Goal: Task Accomplishment & Management: Complete application form

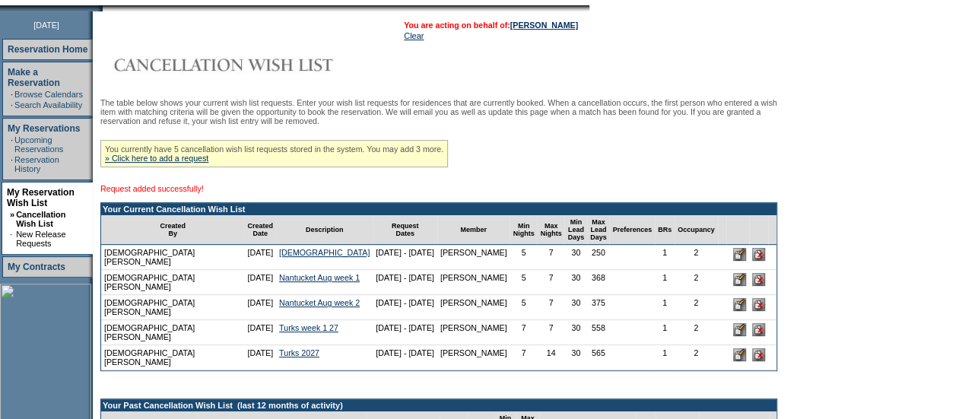
scroll to position [239, 0]
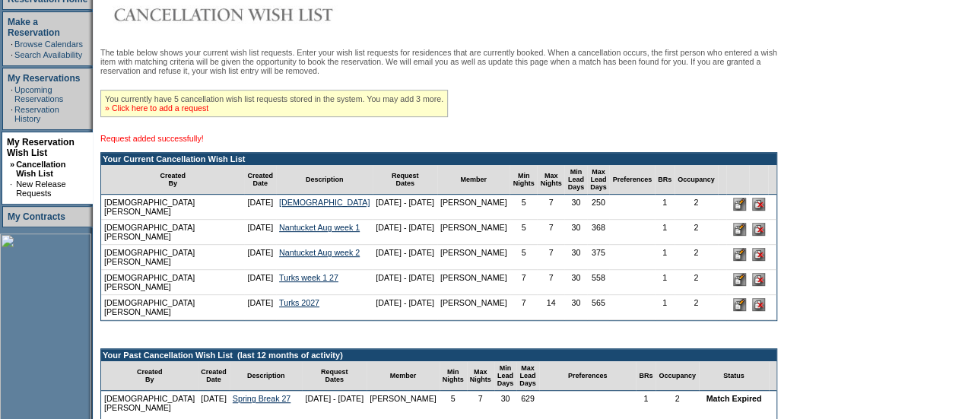
click at [178, 113] on link "» Click here to add a request" at bounding box center [156, 107] width 103 height 9
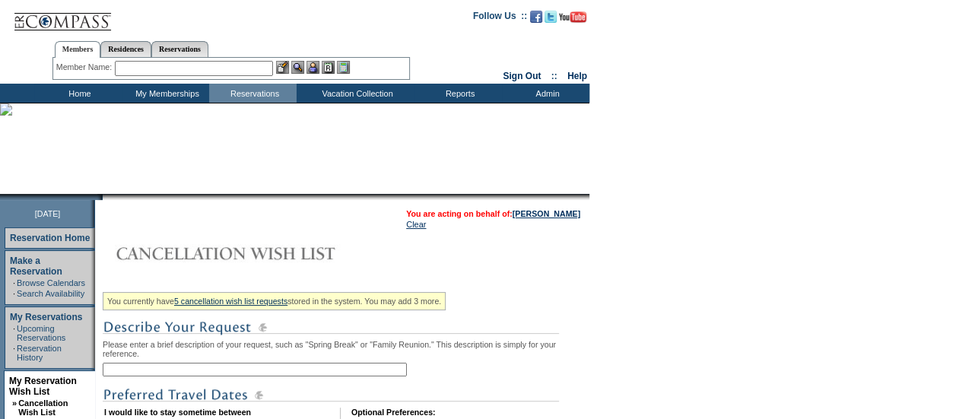
scroll to position [239, 0]
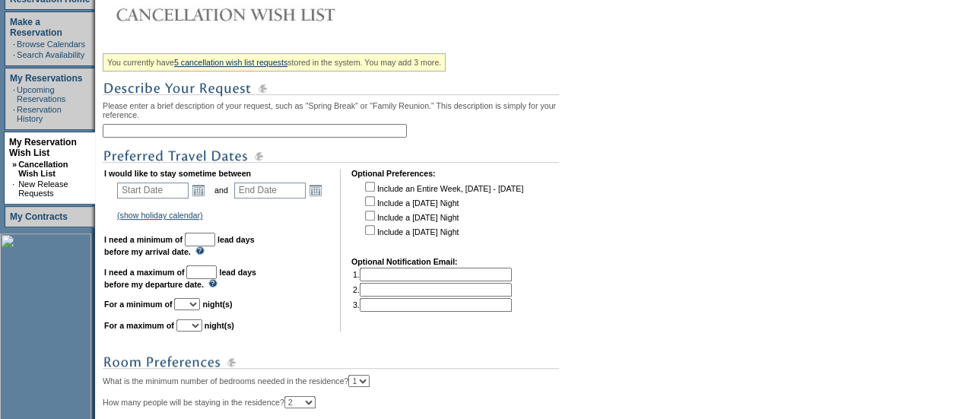
click at [173, 133] on input "text" at bounding box center [255, 131] width 304 height 14
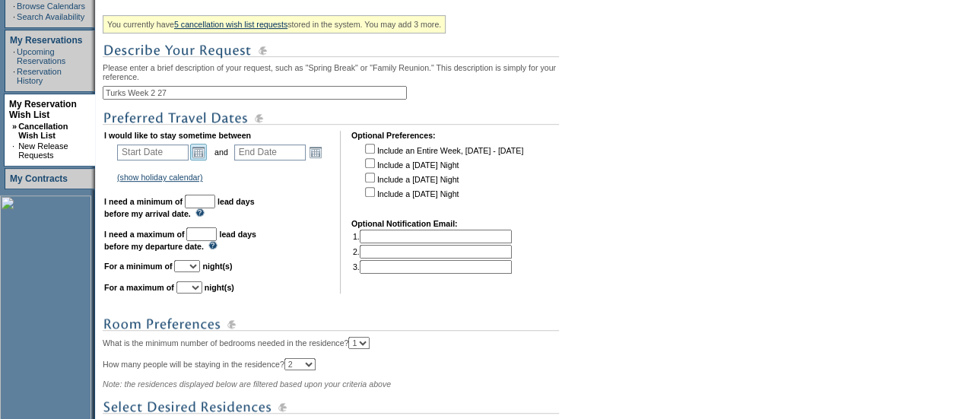
type input "Turks Week 2 27"
click at [207, 160] on link "Open the calendar popup." at bounding box center [198, 152] width 17 height 17
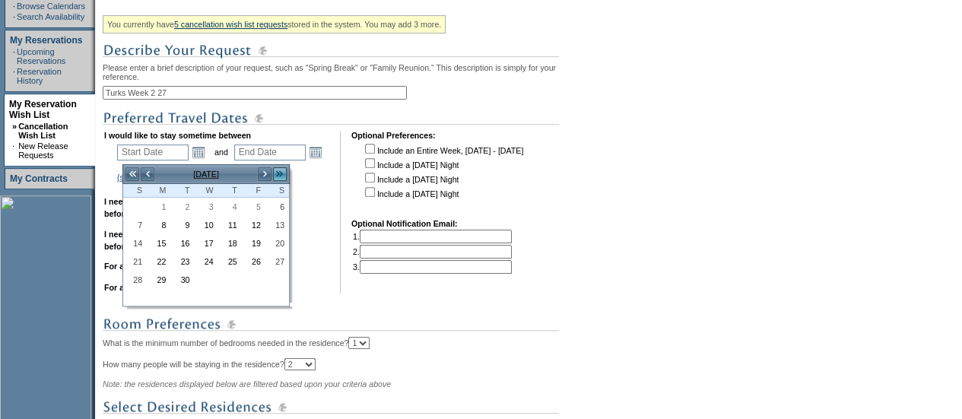
click at [274, 173] on link ">>" at bounding box center [279, 173] width 15 height 15
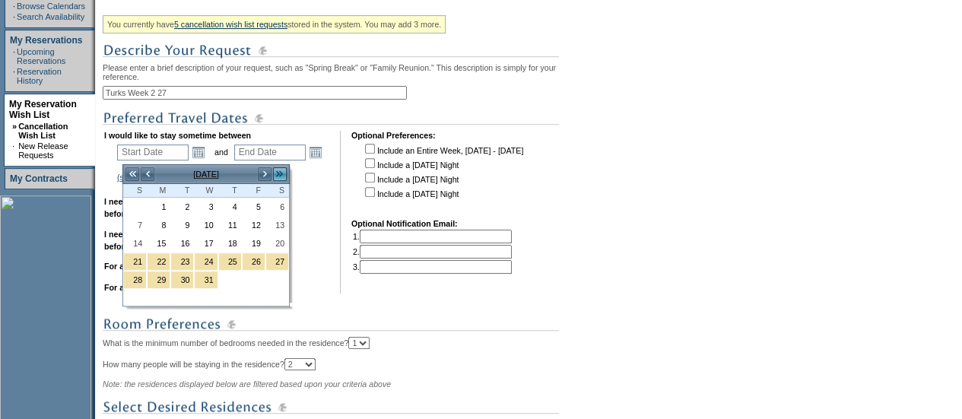
click at [274, 173] on link ">>" at bounding box center [279, 173] width 15 height 15
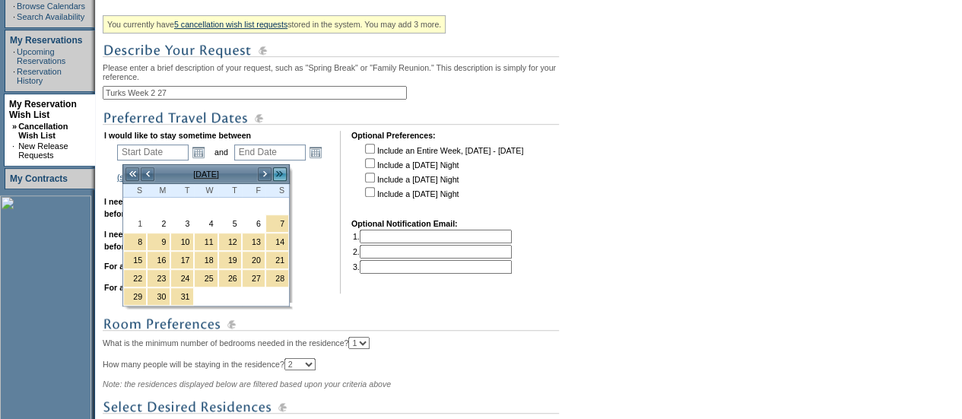
click at [274, 173] on link ">>" at bounding box center [279, 173] width 15 height 15
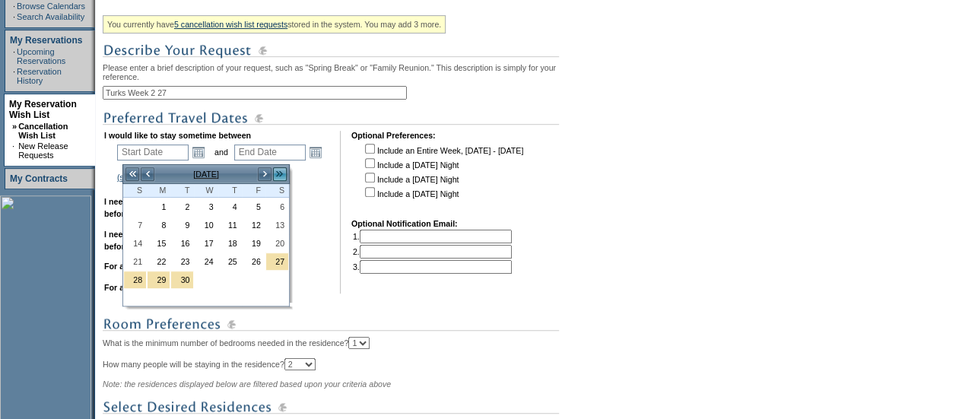
click at [274, 173] on link ">>" at bounding box center [279, 173] width 15 height 15
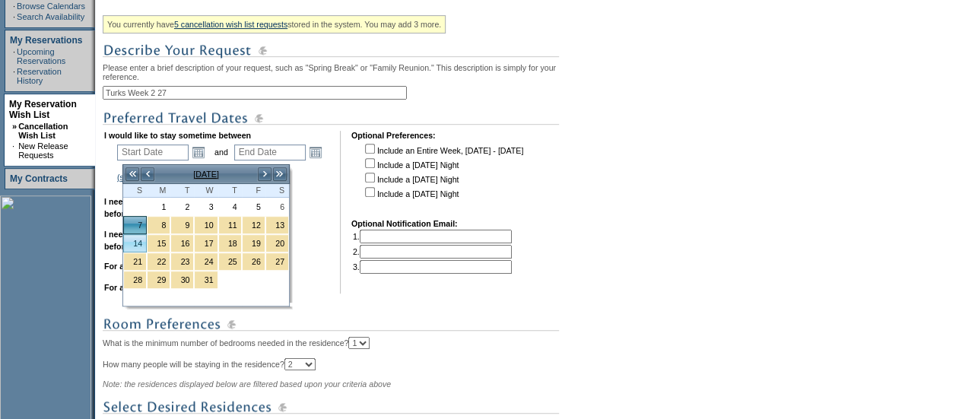
click at [132, 246] on link "14" at bounding box center [135, 243] width 22 height 17
type input "2027-03-14"
type input "2027-03-15"
type input "3/14/2027"
type input "3/15/2027"
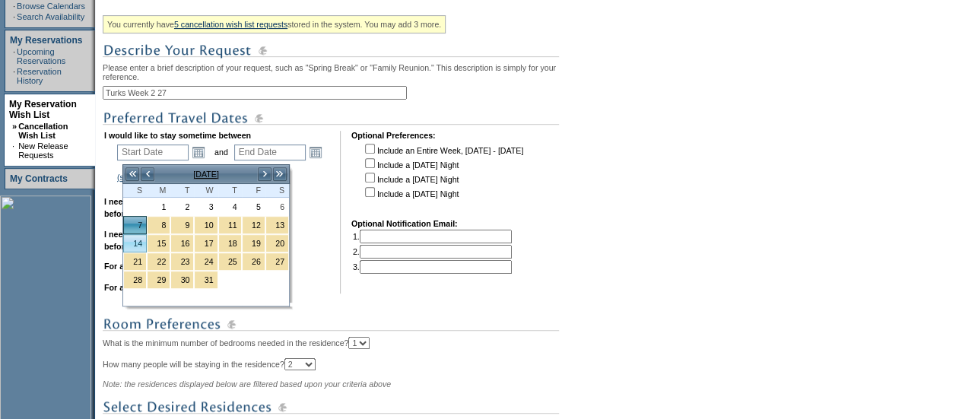
type input "559"
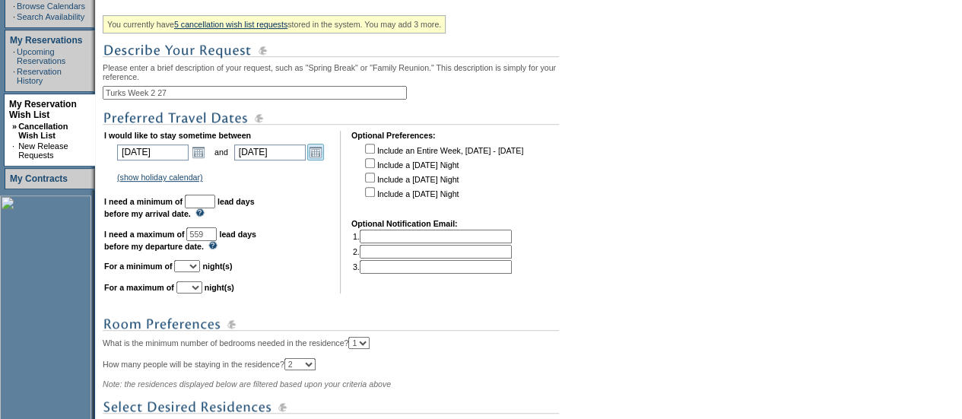
click at [322, 160] on link "Open the calendar popup." at bounding box center [315, 152] width 17 height 17
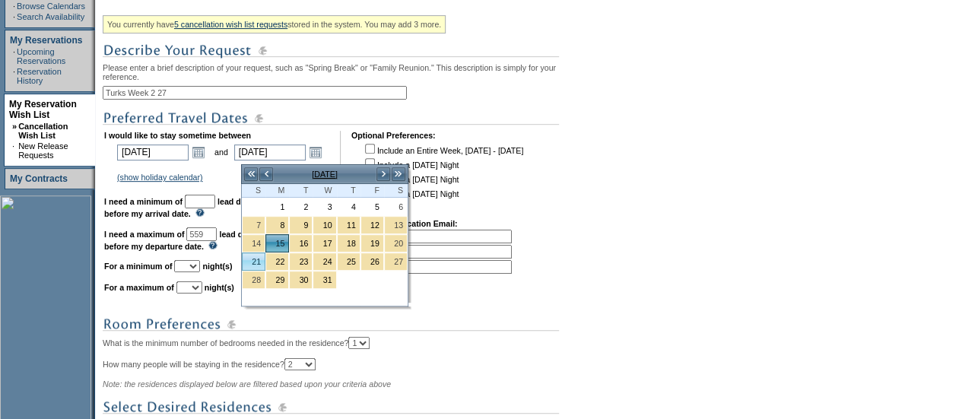
click at [249, 258] on link "21" at bounding box center [254, 261] width 22 height 17
type input "2027-03-21"
type input "3/21/2027"
type input "565"
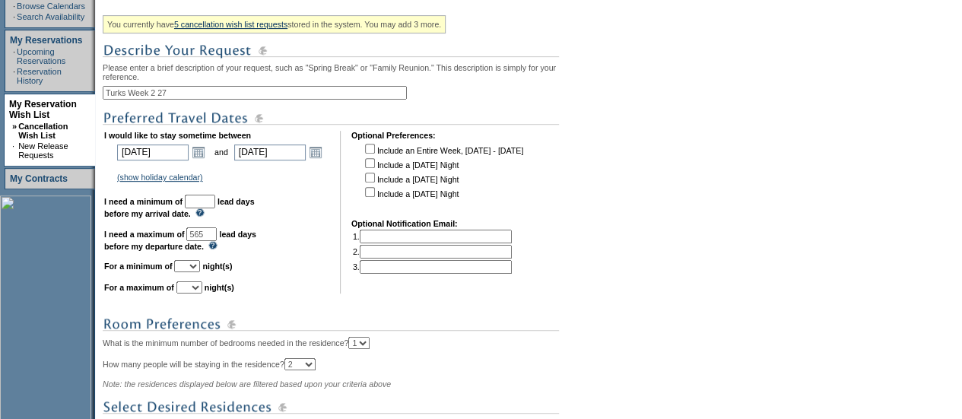
click at [214, 206] on input "text" at bounding box center [200, 202] width 30 height 14
type input "30"
click at [200, 272] on select "1 2 3 4 5 6 7 8 9 10 11 12 13 14" at bounding box center [187, 266] width 26 height 12
click at [192, 128] on img at bounding box center [331, 118] width 456 height 19
click at [200, 272] on select "1 2 3 4 5 6 7 8 9 10 11 12 13 14" at bounding box center [187, 266] width 26 height 12
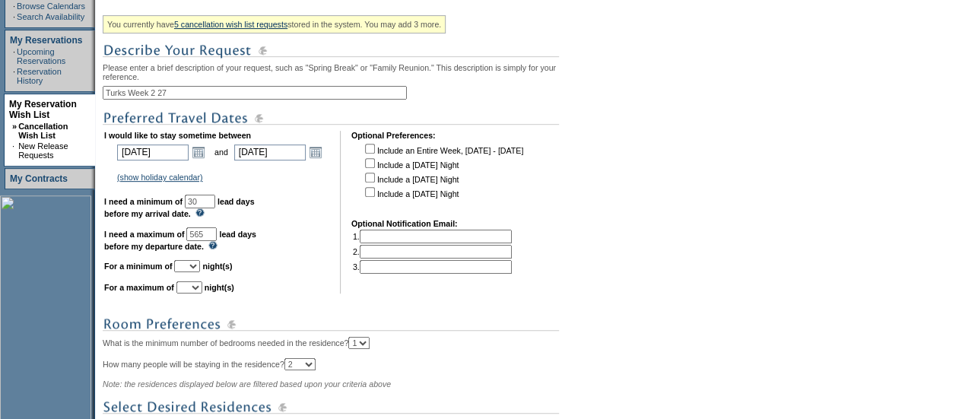
select select "7"
click at [192, 268] on select "1 2 3 4 5 6 7 8 9 10 11 12 13 14" at bounding box center [187, 266] width 26 height 12
click at [200, 291] on select "1 2 3 4 5 6 7 8 9 10 11 12 13 14" at bounding box center [189, 287] width 26 height 12
select select "7"
click at [195, 289] on select "1 2 3 4 5 6 7 8 9 10 11 12 13 14" at bounding box center [189, 287] width 26 height 12
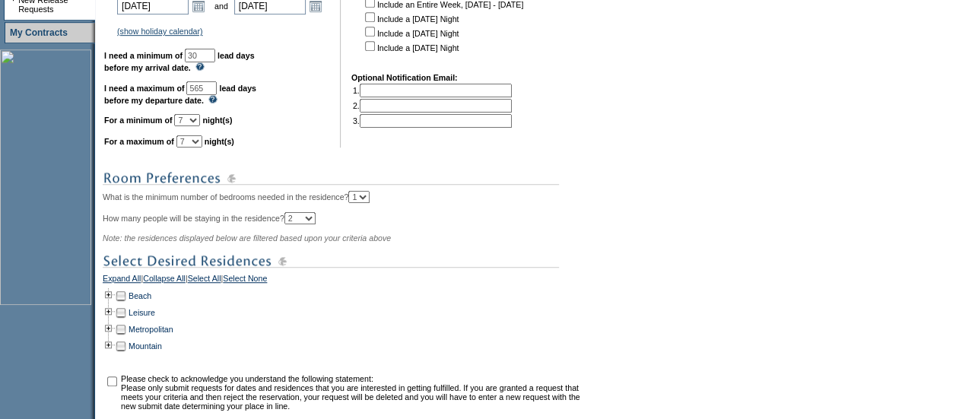
scroll to position [432, 0]
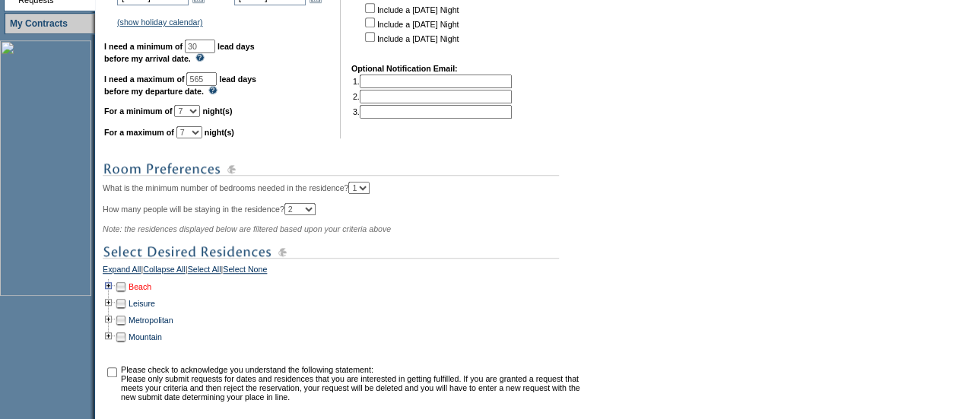
click at [141, 291] on link "Beach" at bounding box center [139, 286] width 23 height 9
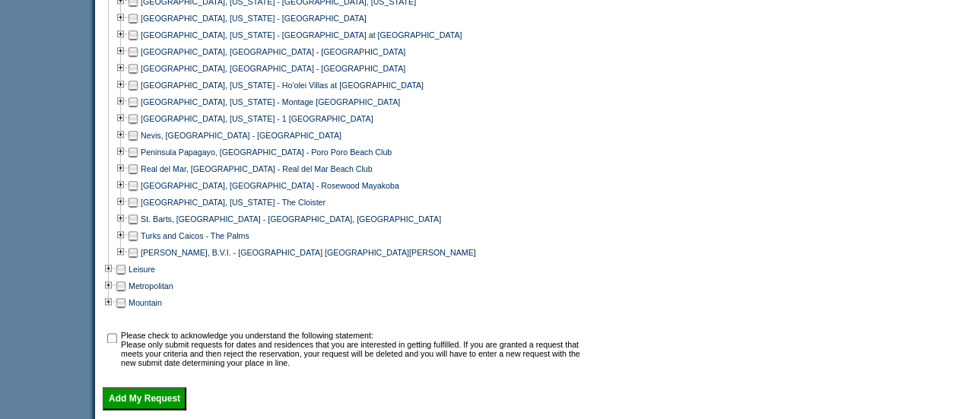
scroll to position [835, 0]
click at [139, 239] on td at bounding box center [133, 235] width 12 height 17
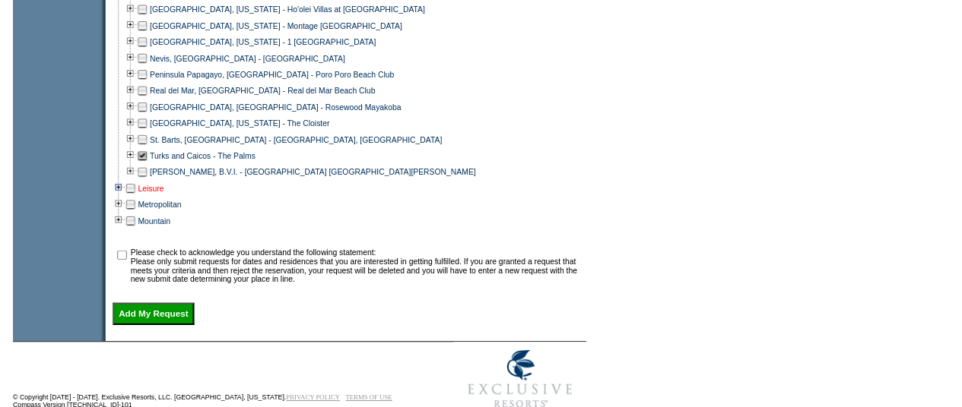
scroll to position [911, 0]
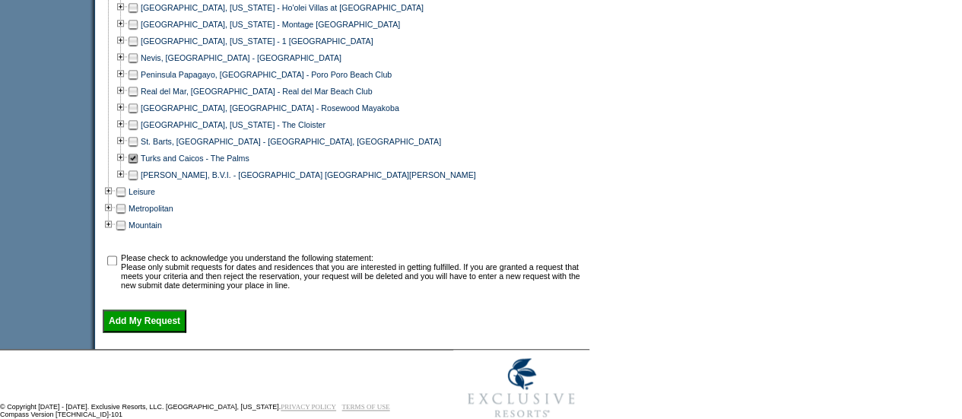
click at [117, 265] on input "checkbox" at bounding box center [112, 260] width 10 height 10
checkbox input "true"
click at [134, 332] on input "Add My Request" at bounding box center [145, 320] width 84 height 23
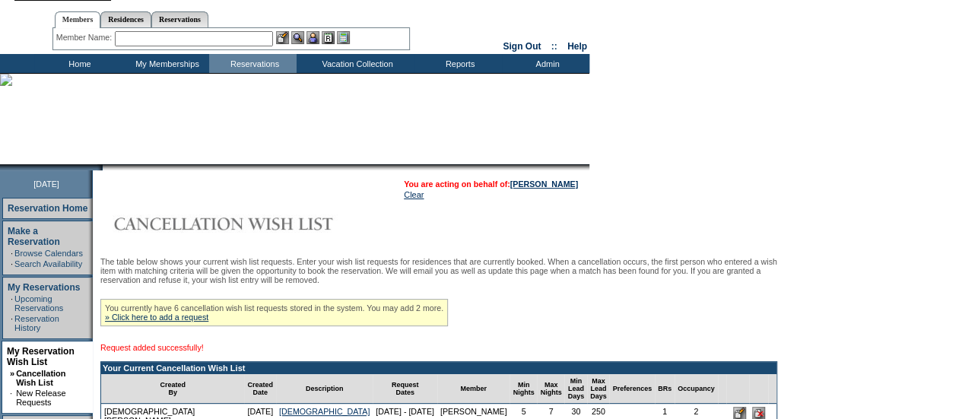
scroll to position [29, 0]
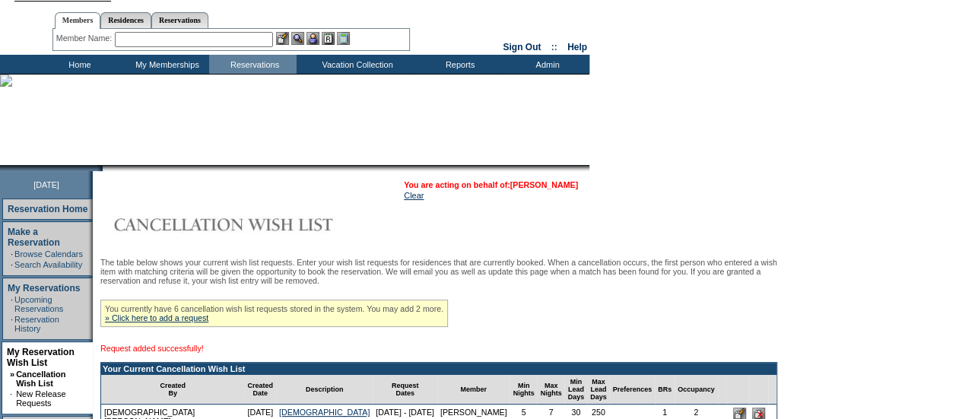
click at [564, 183] on link "[PERSON_NAME]" at bounding box center [544, 184] width 68 height 9
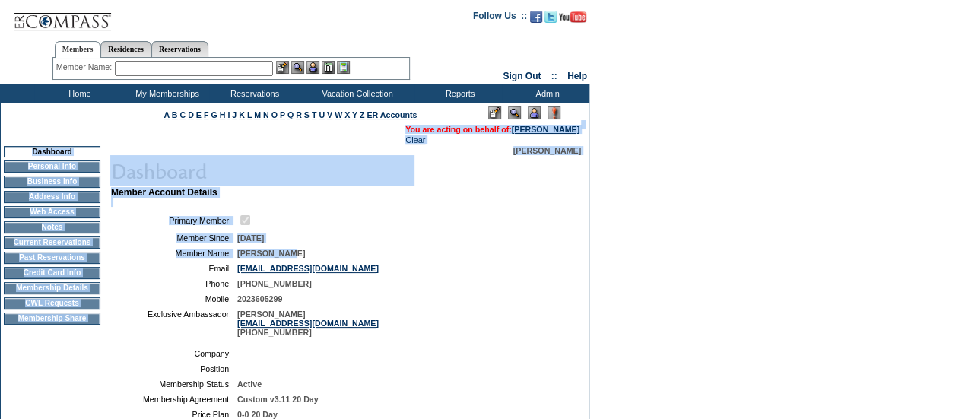
drag, startPoint x: 0, startPoint y: 0, endPoint x: 465, endPoint y: 261, distance: 533.3
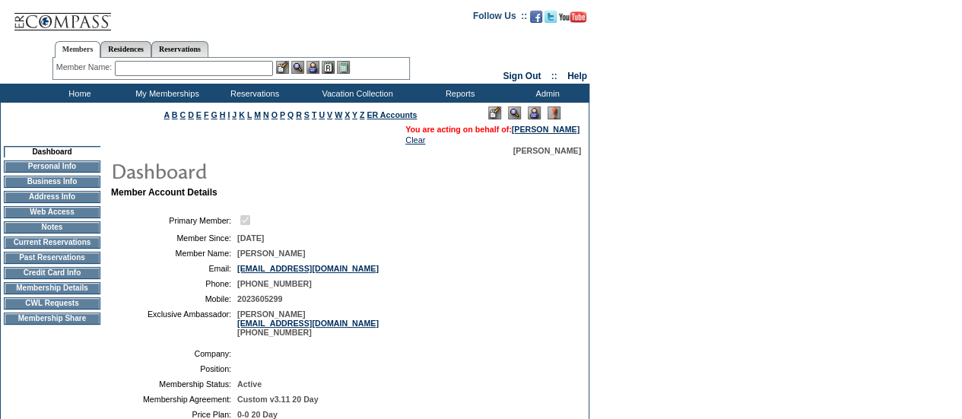
click at [527, 358] on td at bounding box center [399, 353] width 324 height 9
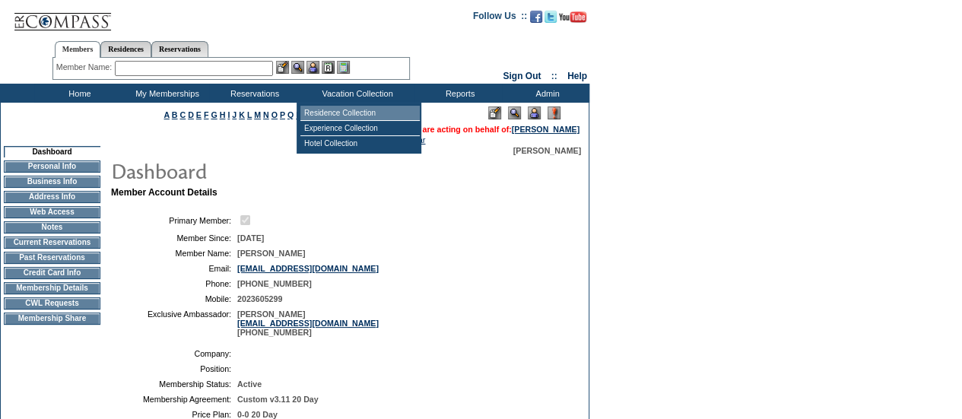
click at [339, 115] on td "Residence Collection" at bounding box center [359, 113] width 119 height 15
